Goal: Task Accomplishment & Management: Complete application form

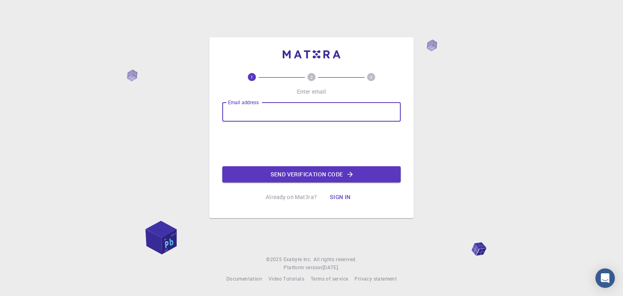
click at [274, 113] on input "Email address" at bounding box center [311, 111] width 178 height 19
type input "nhewamanne@gmail.com"
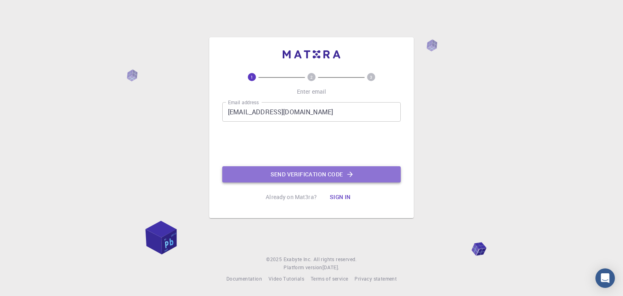
click at [291, 175] on button "Send verification code" at bounding box center [311, 174] width 178 height 16
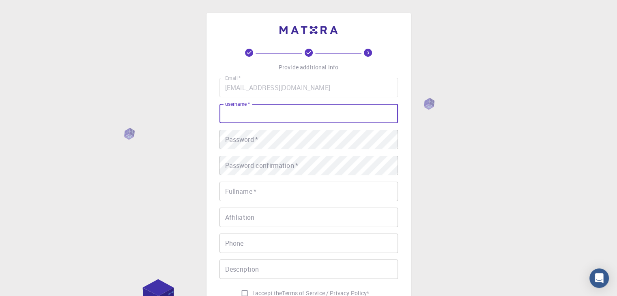
click at [302, 115] on input "username   *" at bounding box center [308, 113] width 178 height 19
type input "Nadun"
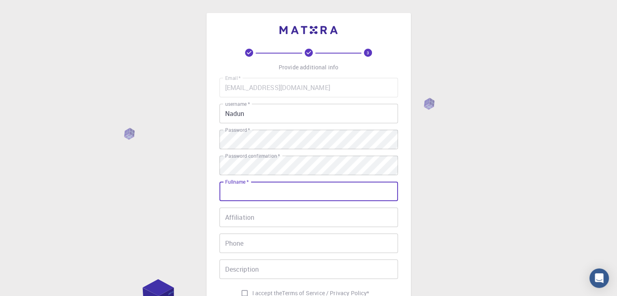
click at [302, 199] on input "Fullname   *" at bounding box center [308, 191] width 178 height 19
type input "n"
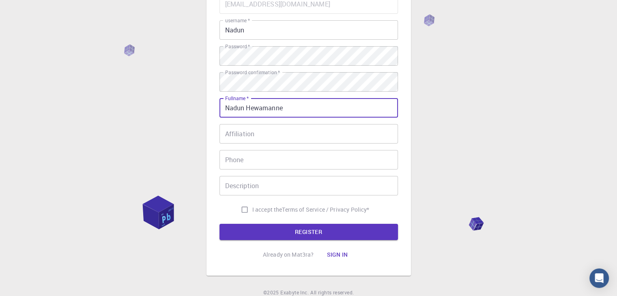
scroll to position [85, 0]
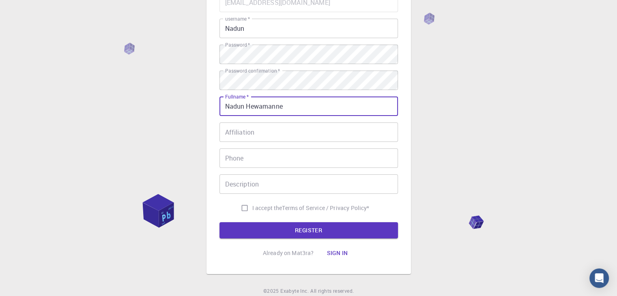
type input "Nadun Hewamanne"
click at [242, 208] on input "I accept the Terms of Service / Privacy Policy *" at bounding box center [244, 207] width 15 height 15
checkbox input "true"
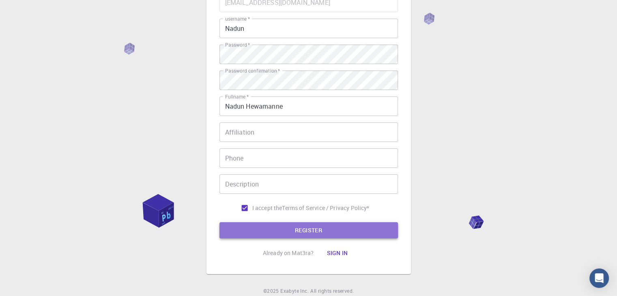
click at [259, 232] on button "REGISTER" at bounding box center [308, 230] width 178 height 16
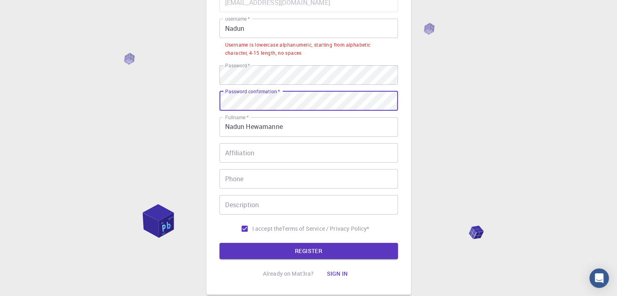
click at [219, 243] on button "REGISTER" at bounding box center [308, 251] width 178 height 16
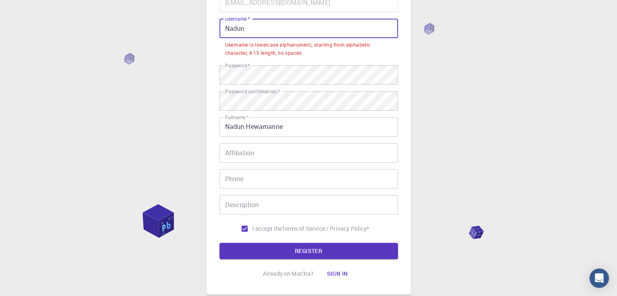
click at [259, 32] on input "Nadun" at bounding box center [308, 28] width 178 height 19
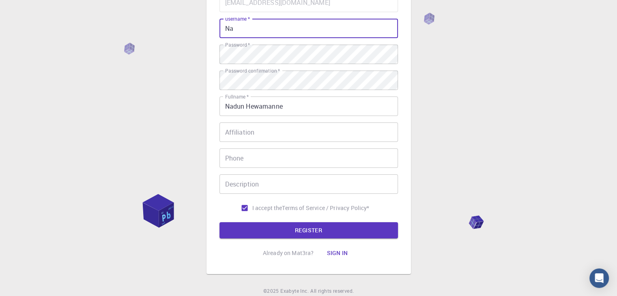
type input "N"
type input "nadun"
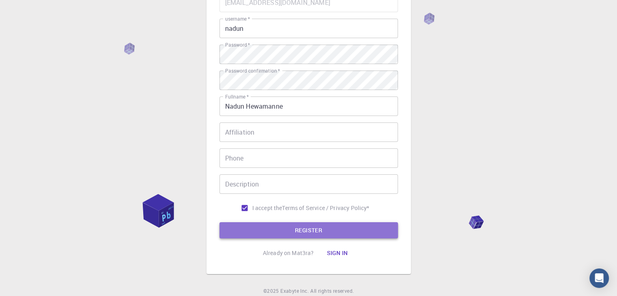
click at [266, 231] on button "REGISTER" at bounding box center [308, 230] width 178 height 16
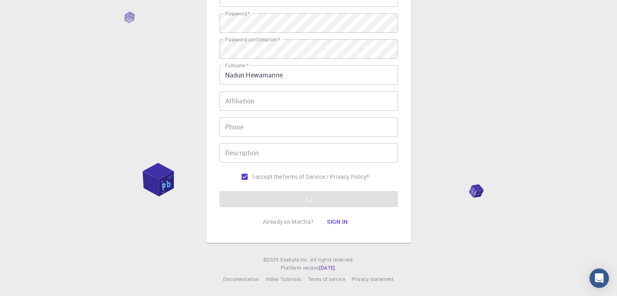
scroll to position [103, 0]
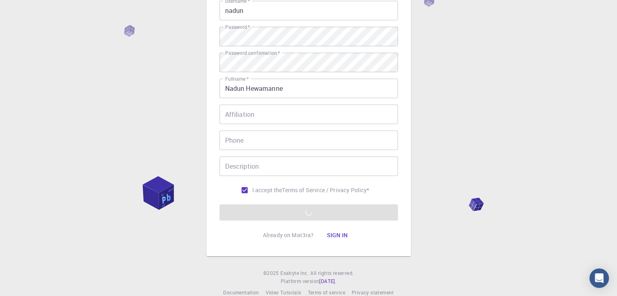
click at [320, 268] on div "3 Provide additional info Email   * nhewamanne@gmail.com Email   * username   *…" at bounding box center [308, 103] width 617 height 413
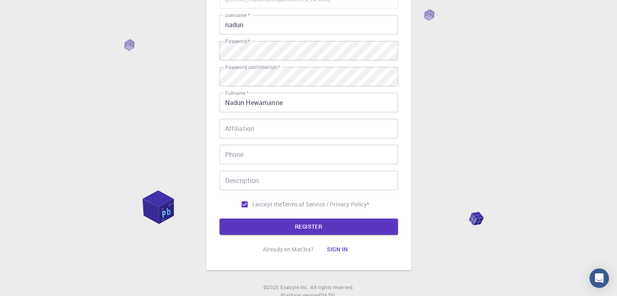
scroll to position [89, 0]
click at [331, 223] on button "REGISTER" at bounding box center [308, 226] width 178 height 16
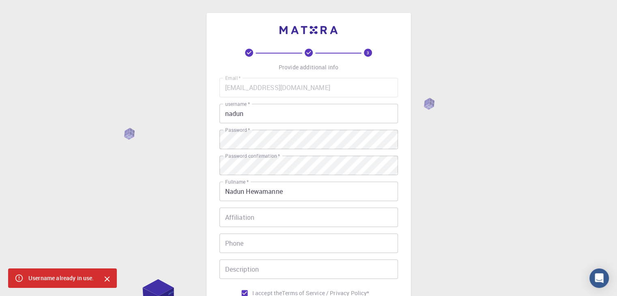
scroll to position [24, 0]
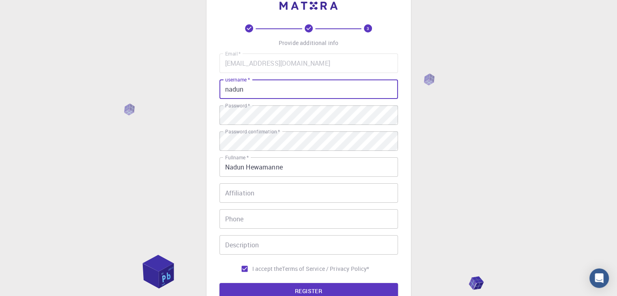
click at [286, 80] on input "nadun" at bounding box center [308, 88] width 178 height 19
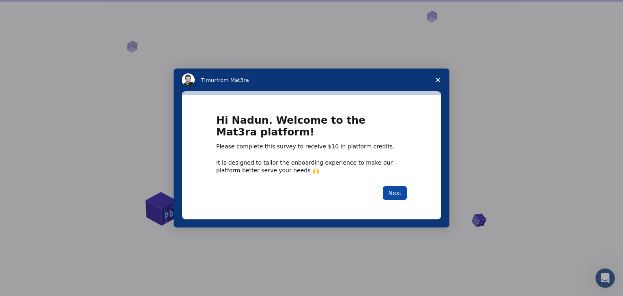
click at [387, 196] on button "Next" at bounding box center [395, 193] width 24 height 14
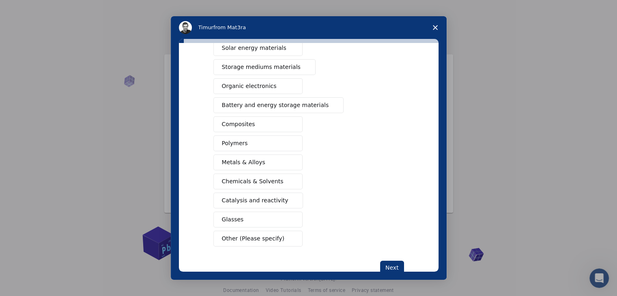
scroll to position [76, 0]
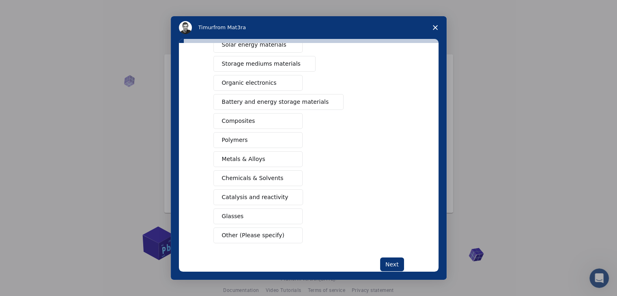
click at [266, 211] on button "Glasses" at bounding box center [257, 216] width 89 height 16
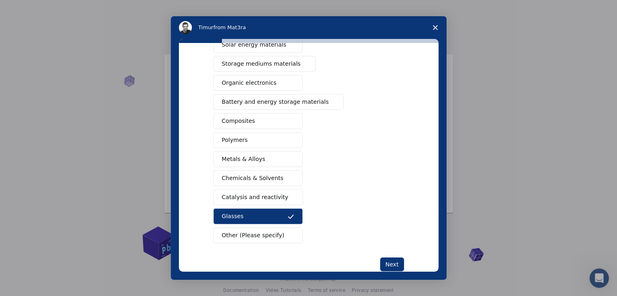
click at [253, 119] on button "Composites" at bounding box center [257, 121] width 89 height 16
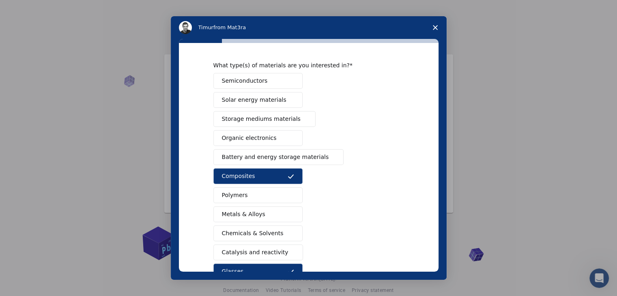
scroll to position [15, 0]
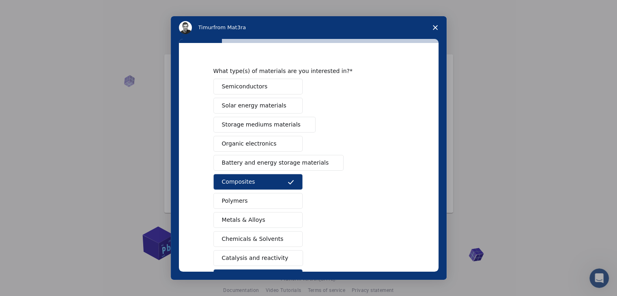
click at [263, 88] on button "Semiconductors" at bounding box center [257, 87] width 89 height 16
click at [268, 107] on span "Solar energy materials" at bounding box center [254, 105] width 64 height 9
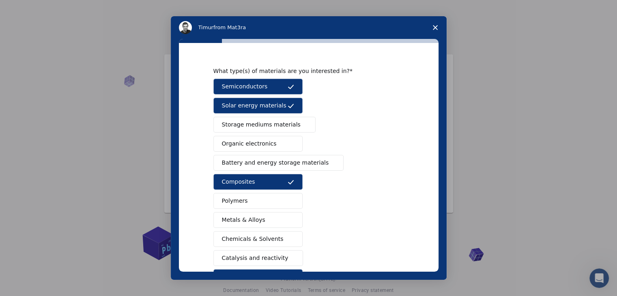
click at [268, 122] on span "Storage mediums materials" at bounding box center [261, 124] width 79 height 9
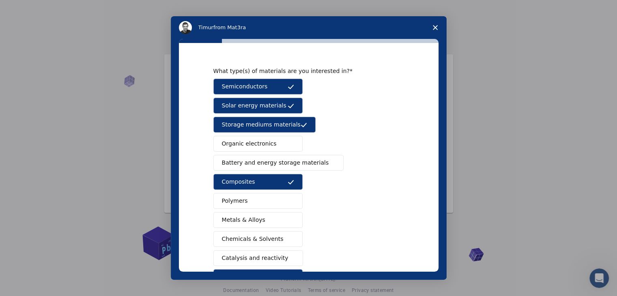
click at [270, 140] on button "Organic electronics" at bounding box center [257, 144] width 89 height 16
click at [271, 166] on span "Battery and energy storage materials" at bounding box center [275, 163] width 107 height 9
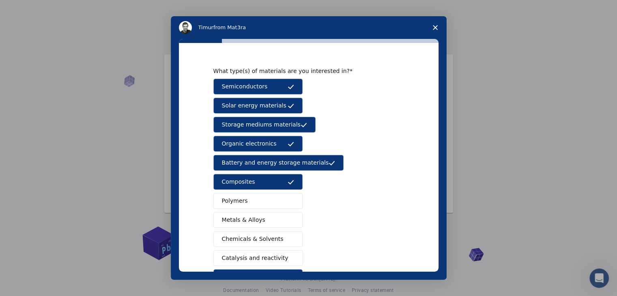
click at [266, 203] on button "Polymers" at bounding box center [257, 201] width 89 height 16
click at [272, 228] on div "Semiconductors Solar energy materials Storage mediums materials Organic electro…" at bounding box center [308, 191] width 191 height 225
click at [281, 222] on button "Metals & Alloys" at bounding box center [257, 220] width 89 height 16
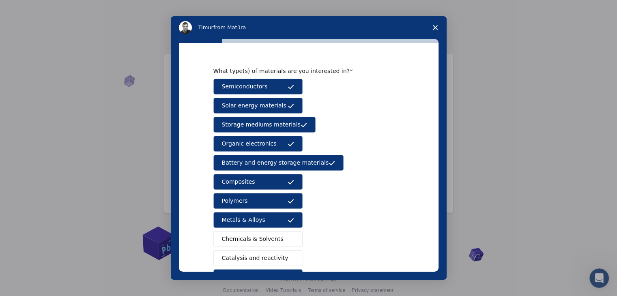
click at [281, 233] on button "Chemicals & Solvents" at bounding box center [257, 239] width 89 height 16
click at [268, 258] on span "Catalysis and reactivity" at bounding box center [255, 258] width 66 height 9
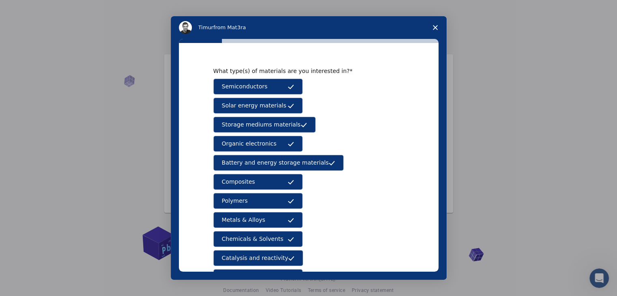
scroll to position [93, 0]
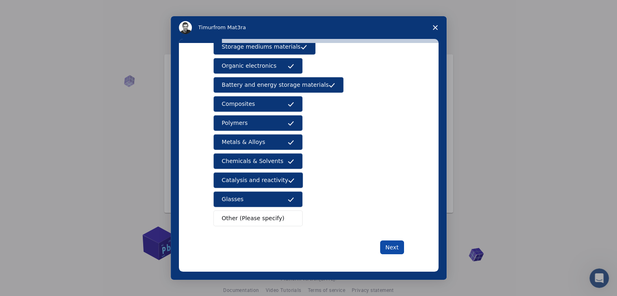
click at [394, 241] on button "Next" at bounding box center [392, 247] width 24 height 14
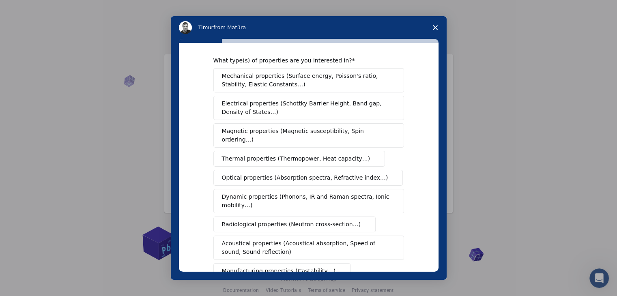
scroll to position [5, 0]
click at [294, 73] on span "Mechanical properties (Surface energy, Poisson's ratio, Stability, Elastic Cons…" at bounding box center [306, 81] width 169 height 17
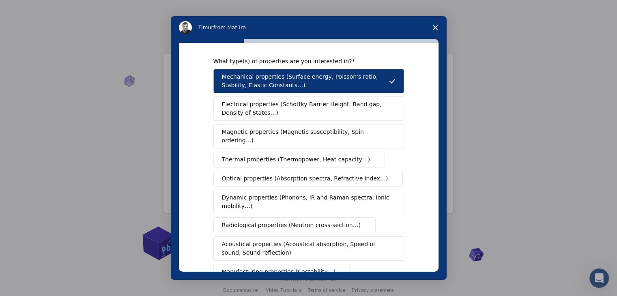
click at [293, 107] on span "Electrical properties (Schottky Barrier Height, Band gap, Density of States…)" at bounding box center [306, 108] width 169 height 17
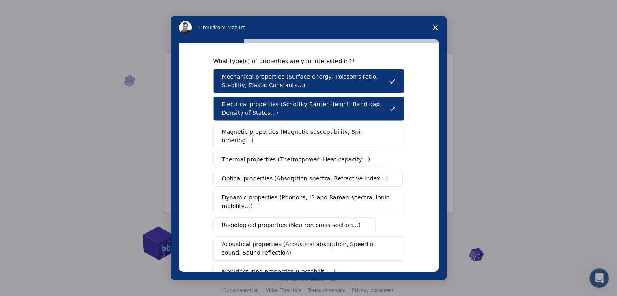
click at [294, 134] on span "Magnetic properties (Magnetic susceptibility, Spin ordering…)" at bounding box center [305, 136] width 167 height 17
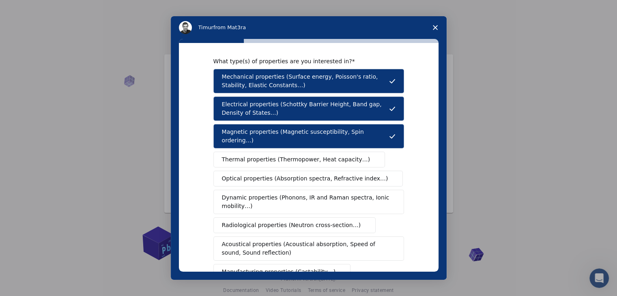
click at [294, 155] on span "Thermal properties (Thermopower, Heat capacity…)" at bounding box center [296, 159] width 148 height 9
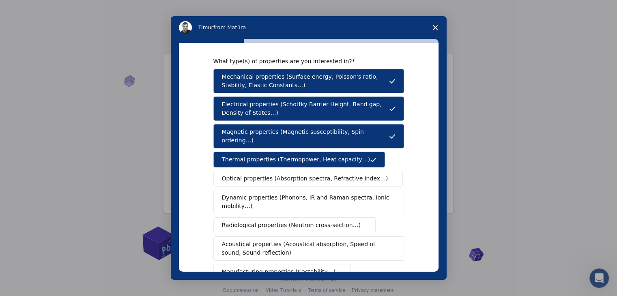
click at [294, 174] on span "Optical properties (Absorption spectra, Refractive index…)" at bounding box center [305, 178] width 166 height 9
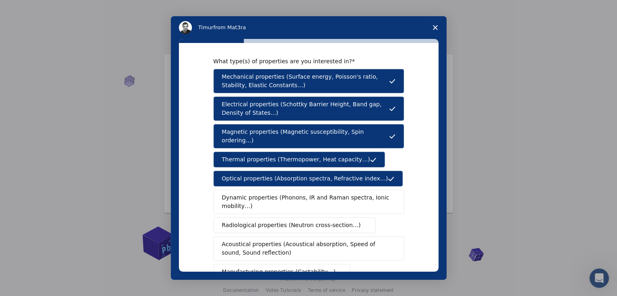
click at [294, 196] on span "Dynamic properties (Phonons, IR and Raman spectra, Ionic mobility…)" at bounding box center [306, 201] width 168 height 17
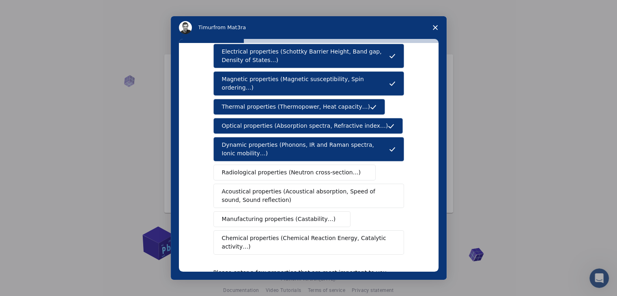
scroll to position [68, 0]
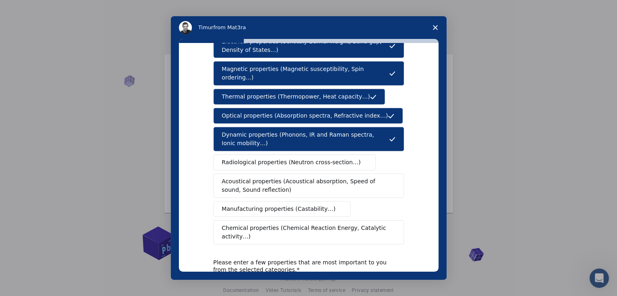
click at [303, 158] on span "Radiological properties (Neutron cross-section…)" at bounding box center [291, 162] width 139 height 9
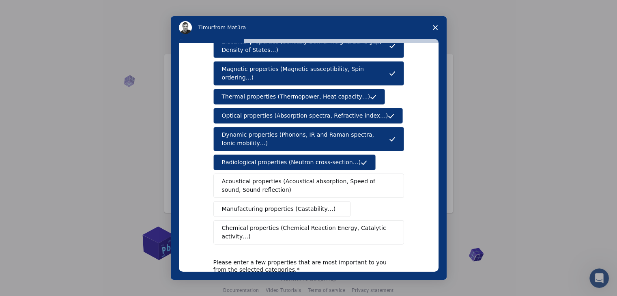
click at [304, 177] on span "Acoustical properties (Acoustical absorption, Speed of sound, Sound reflection)" at bounding box center [306, 185] width 169 height 17
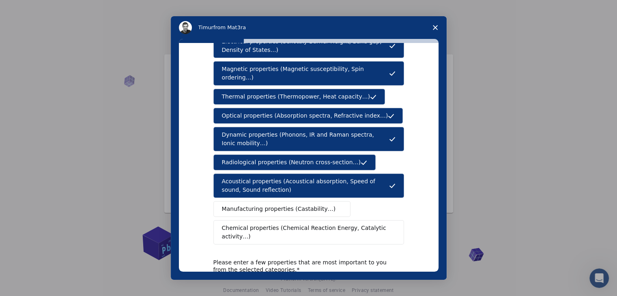
click at [302, 205] on span "Manufacturing properties (Castability…)" at bounding box center [279, 209] width 114 height 9
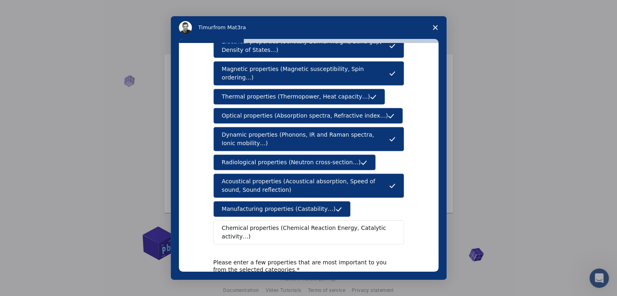
click at [304, 224] on span "Chemical properties (Chemical Reaction Energy, Catalytic activity…)" at bounding box center [306, 232] width 168 height 17
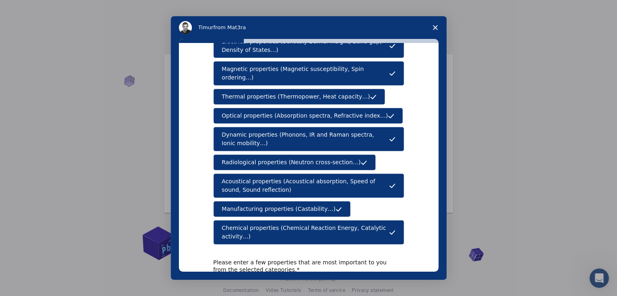
scroll to position [135, 0]
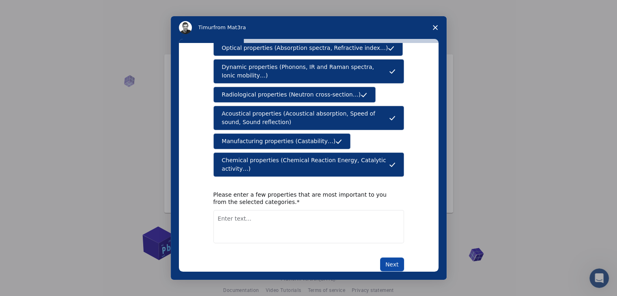
click at [386, 257] on button "Next" at bounding box center [392, 264] width 24 height 14
click at [284, 210] on textarea "Enter text..." at bounding box center [308, 226] width 191 height 33
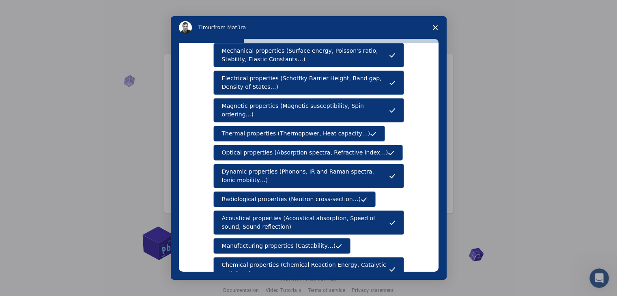
scroll to position [30, 0]
drag, startPoint x: 219, startPoint y: 49, endPoint x: 227, endPoint y: 51, distance: 7.8
click at [227, 51] on button "Mechanical properties (Surface energy, Poisson's ratio, Stability, Elastic Cons…" at bounding box center [308, 55] width 191 height 24
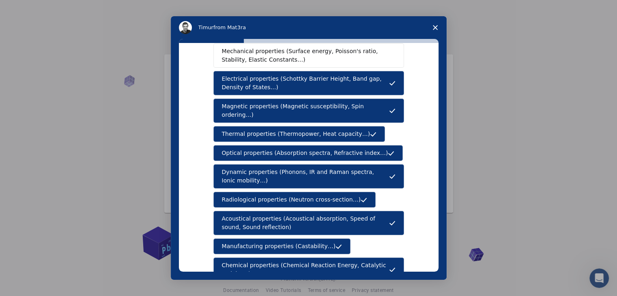
click at [245, 56] on span "Mechanical properties (Surface energy, Poisson's ratio, Stability, Elastic Cons…" at bounding box center [306, 55] width 169 height 17
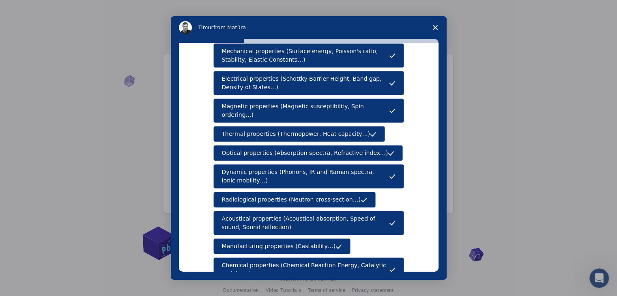
scroll to position [135, 0]
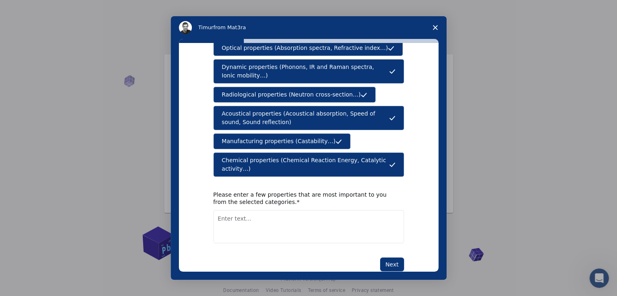
click at [231, 210] on textarea "Enter text..." at bounding box center [308, 226] width 191 height 33
type textarea "mechanical properties and thermal properties"
click at [392, 257] on button "Next" at bounding box center [392, 264] width 24 height 14
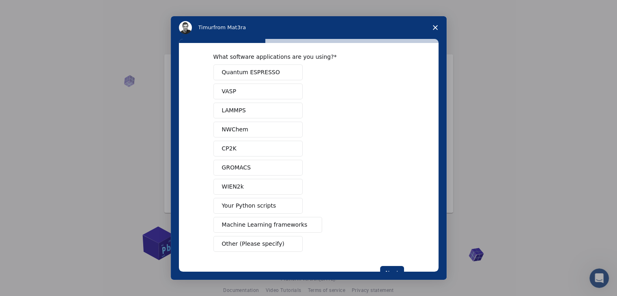
scroll to position [0, 0]
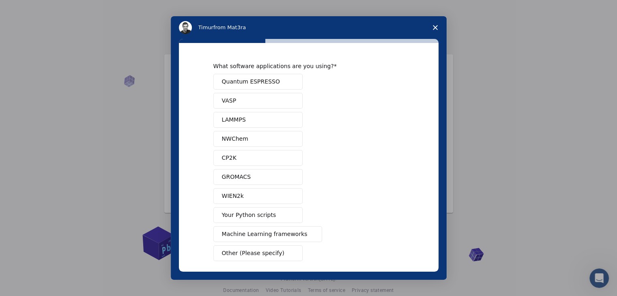
click at [251, 84] on span "Quantum ESPRESSO" at bounding box center [251, 81] width 58 height 9
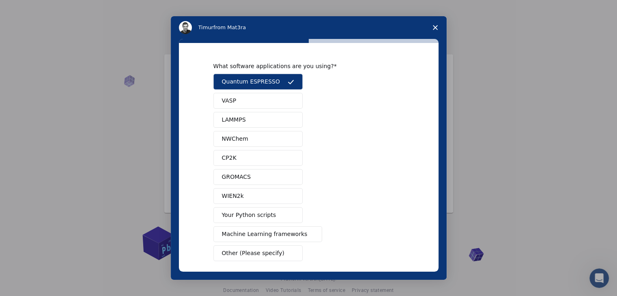
click at [252, 104] on button "VASP" at bounding box center [257, 101] width 89 height 16
click at [287, 99] on icon "Intercom messenger" at bounding box center [290, 101] width 6 height 6
click at [272, 79] on button "Quantum ESPRESSO" at bounding box center [257, 82] width 89 height 16
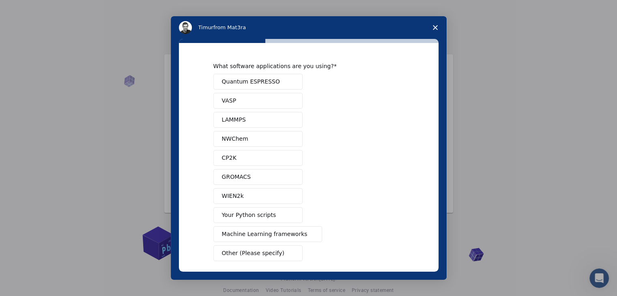
click at [264, 213] on span "Your Python scripts" at bounding box center [249, 215] width 54 height 9
click at [262, 89] on button "Quantum ESPRESSO" at bounding box center [257, 82] width 89 height 16
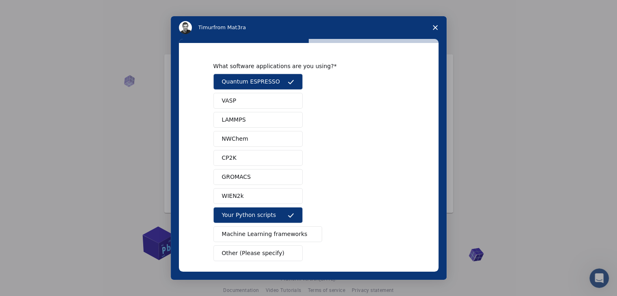
drag, startPoint x: 261, startPoint y: 99, endPoint x: 272, endPoint y: 96, distance: 11.8
click at [272, 96] on button "VASP" at bounding box center [257, 101] width 89 height 16
click at [272, 114] on button "LAMMPS" at bounding box center [257, 120] width 89 height 16
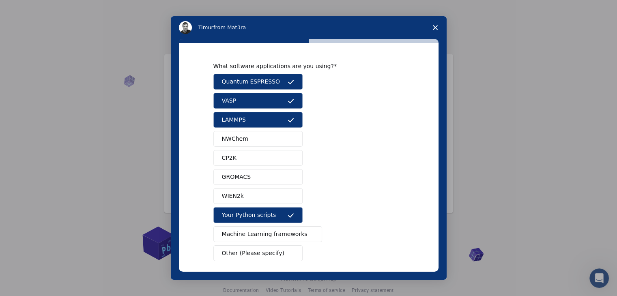
click at [271, 138] on button "NWChem" at bounding box center [257, 139] width 89 height 16
click at [267, 154] on button "CP2K" at bounding box center [257, 158] width 89 height 16
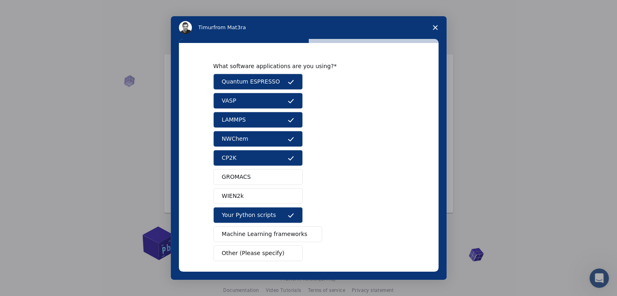
click at [268, 180] on button "GROMACS" at bounding box center [257, 177] width 89 height 16
click at [268, 197] on button "WIEN2k" at bounding box center [257, 196] width 89 height 16
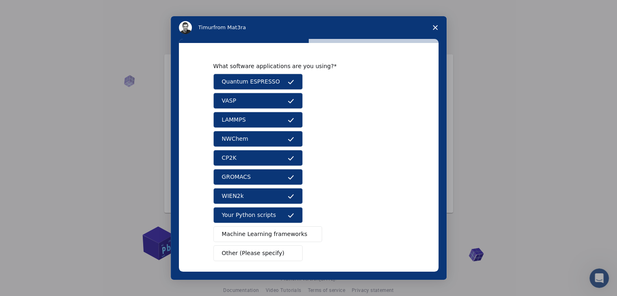
click at [269, 235] on span "Machine Learning frameworks" at bounding box center [265, 234] width 86 height 9
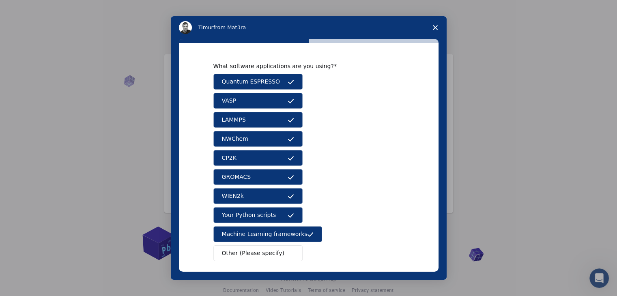
scroll to position [35, 0]
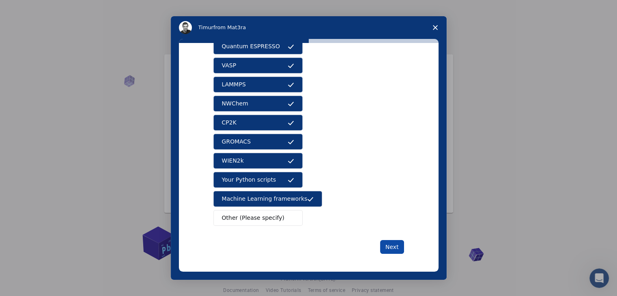
click at [391, 244] on button "Next" at bounding box center [392, 247] width 24 height 14
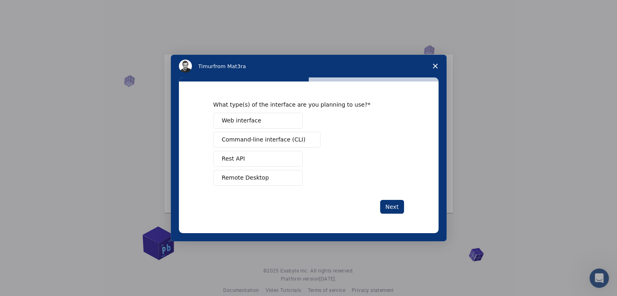
click at [279, 124] on button "Web interface" at bounding box center [257, 121] width 89 height 16
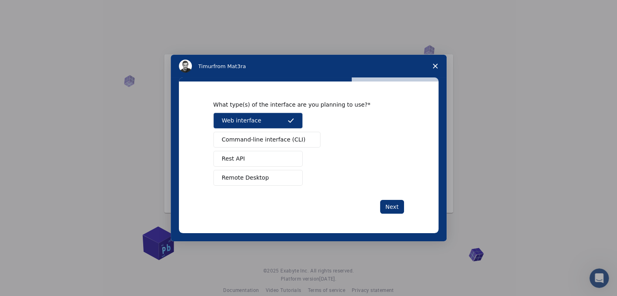
click at [281, 136] on span "Command-line interface (CLI)" at bounding box center [264, 139] width 84 height 9
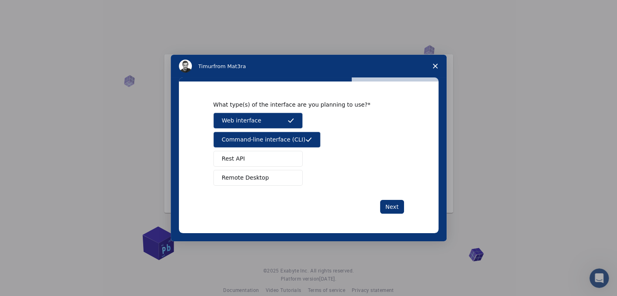
drag, startPoint x: 286, startPoint y: 156, endPoint x: 287, endPoint y: 176, distance: 20.3
click at [287, 176] on div "Web interface Command-line interface (CLI) Rest API Remote Desktop" at bounding box center [308, 149] width 191 height 73
click at [284, 161] on button "Rest API" at bounding box center [257, 159] width 89 height 16
click at [284, 175] on button "Remote Desktop" at bounding box center [257, 178] width 89 height 16
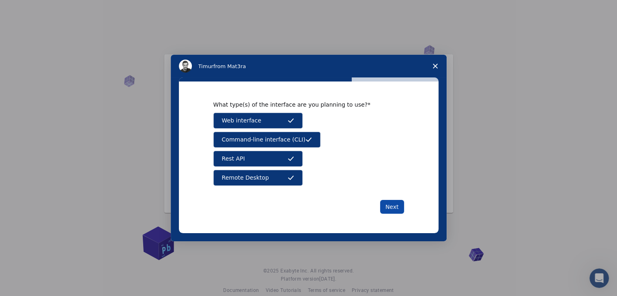
click at [394, 204] on button "Next" at bounding box center [392, 207] width 24 height 14
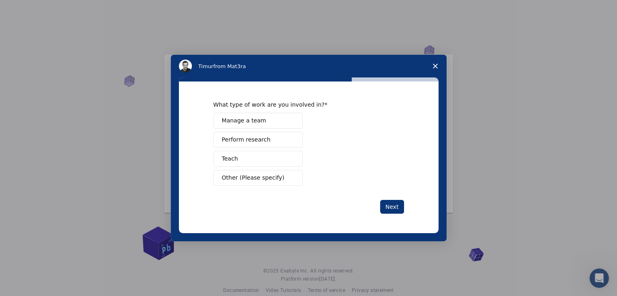
click at [253, 134] on button "Perform research" at bounding box center [257, 140] width 89 height 16
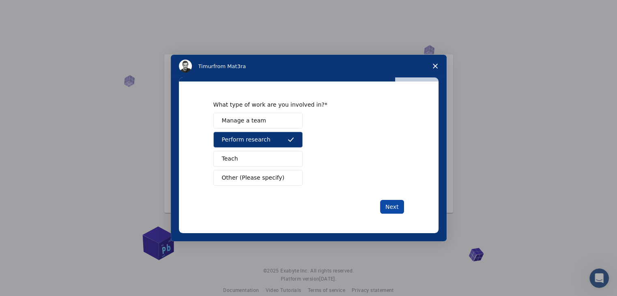
click at [386, 206] on button "Next" at bounding box center [392, 207] width 24 height 14
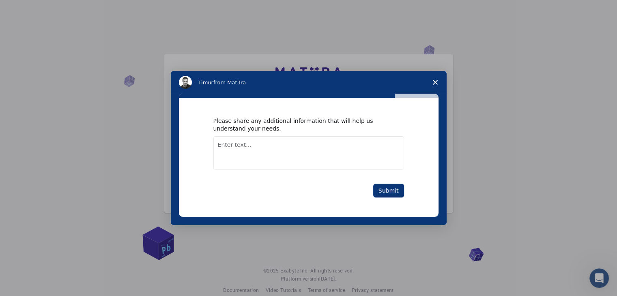
click at [315, 141] on textarea "Enter text..." at bounding box center [308, 152] width 191 height 33
click at [357, 146] on textarea "I need to understand the structure by using the c" at bounding box center [308, 152] width 191 height 33
paste textarea "characterize"
click at [337, 146] on textarea "I need to understand the structure by using the characterizing techniques" at bounding box center [308, 152] width 191 height 33
click at [260, 158] on textarea "I need to understand the structure by using the data of characterizing techniqu…" at bounding box center [308, 152] width 191 height 33
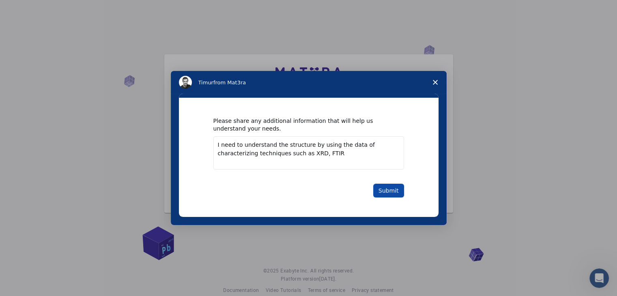
type textarea "I need to understand the structure by using the data of characterizing techniqu…"
click at [383, 191] on button "Submit" at bounding box center [388, 191] width 31 height 14
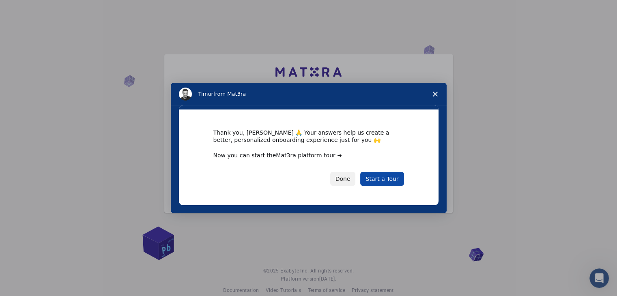
click at [380, 178] on link "Start a Tour" at bounding box center [381, 179] width 43 height 14
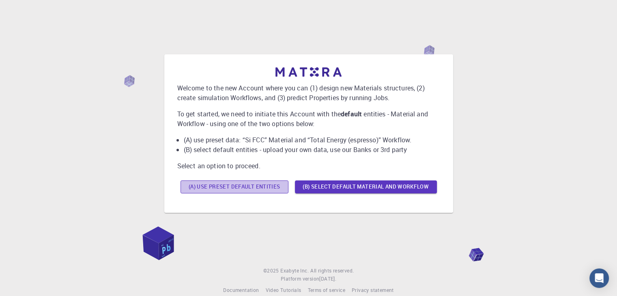
click at [262, 191] on button "(A) Use preset default entities" at bounding box center [234, 186] width 108 height 13
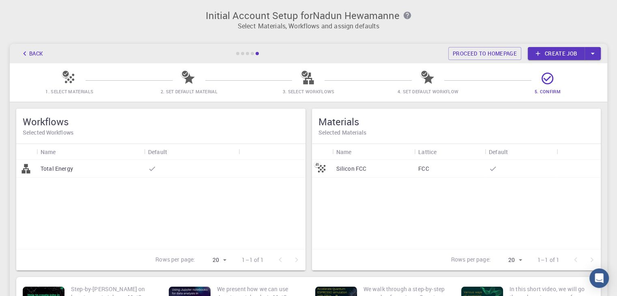
click at [62, 79] on icon at bounding box center [69, 78] width 14 height 14
click at [64, 76] on icon at bounding box center [65, 74] width 6 height 6
click at [398, 169] on div "Silicon FCC" at bounding box center [373, 169] width 82 height 18
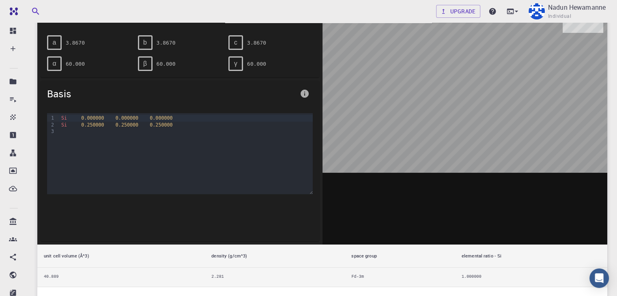
scroll to position [87, 0]
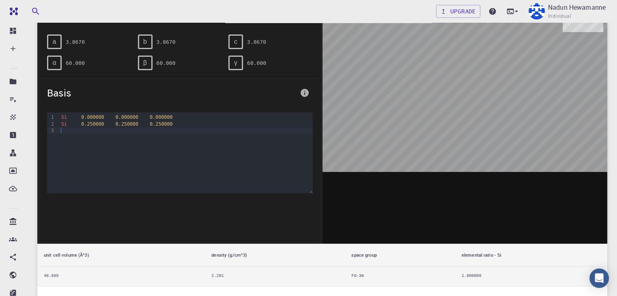
click at [65, 132] on div at bounding box center [185, 130] width 253 height 6
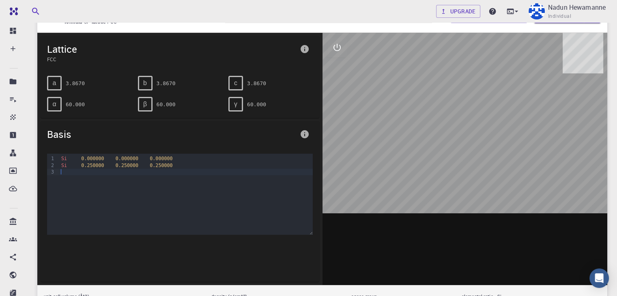
scroll to position [46, 0]
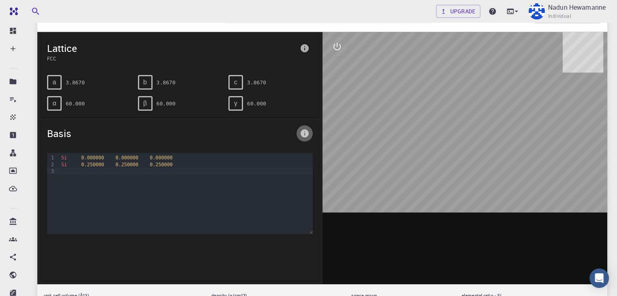
click at [307, 131] on icon "info" at bounding box center [304, 133] width 8 height 8
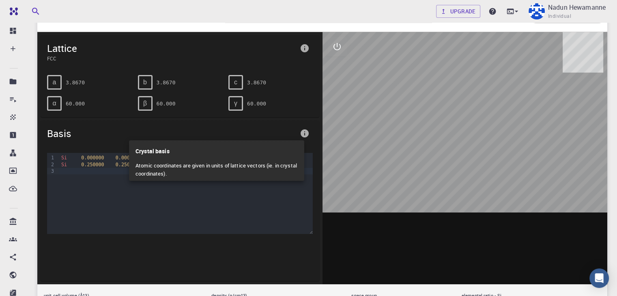
click at [307, 131] on div at bounding box center [308, 148] width 617 height 296
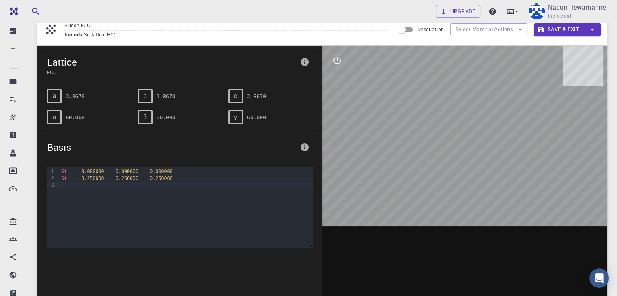
scroll to position [32, 0]
click at [340, 59] on icon "interactive" at bounding box center [336, 60] width 7 height 7
click at [339, 77] on icon "view" at bounding box center [337, 80] width 10 height 10
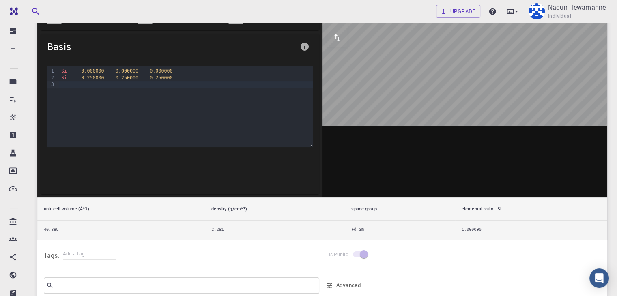
scroll to position [0, 0]
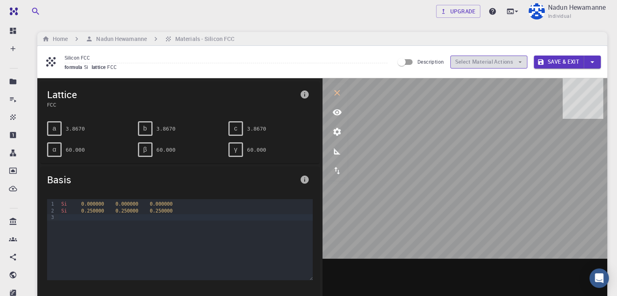
click at [497, 57] on button "Select Material Actions" at bounding box center [488, 62] width 77 height 13
click at [496, 73] on ul at bounding box center [488, 72] width 77 height 6
click at [468, 59] on button "Select Material Actions" at bounding box center [488, 62] width 77 height 13
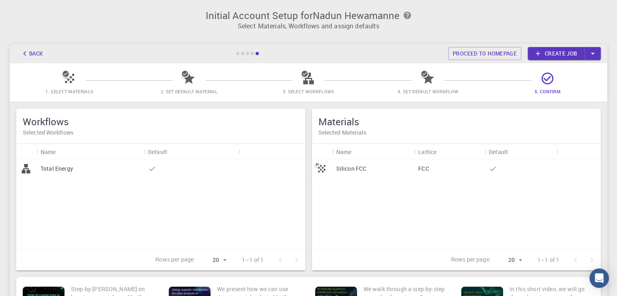
click at [309, 76] on icon at bounding box center [308, 79] width 11 height 12
click at [592, 53] on icon "button" at bounding box center [592, 54] width 4 height 2
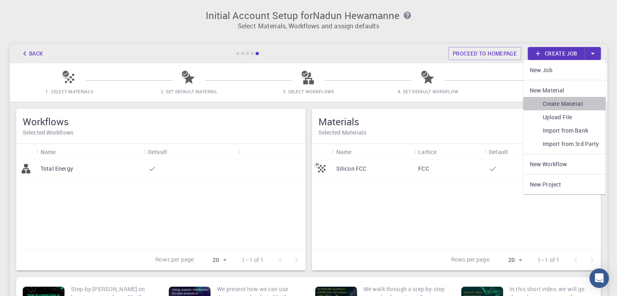
click at [586, 103] on link "Create Material" at bounding box center [564, 103] width 82 height 13
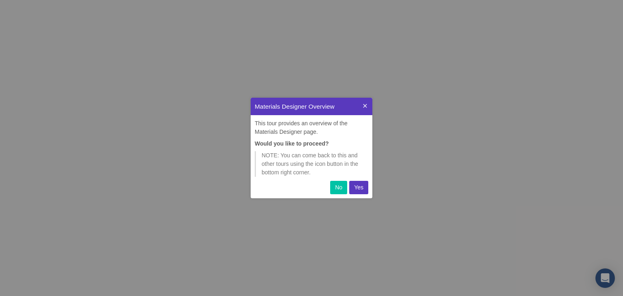
scroll to position [94, 115]
click at [354, 184] on p "Yes" at bounding box center [358, 187] width 9 height 9
